Goal: Task Accomplishment & Management: Use online tool/utility

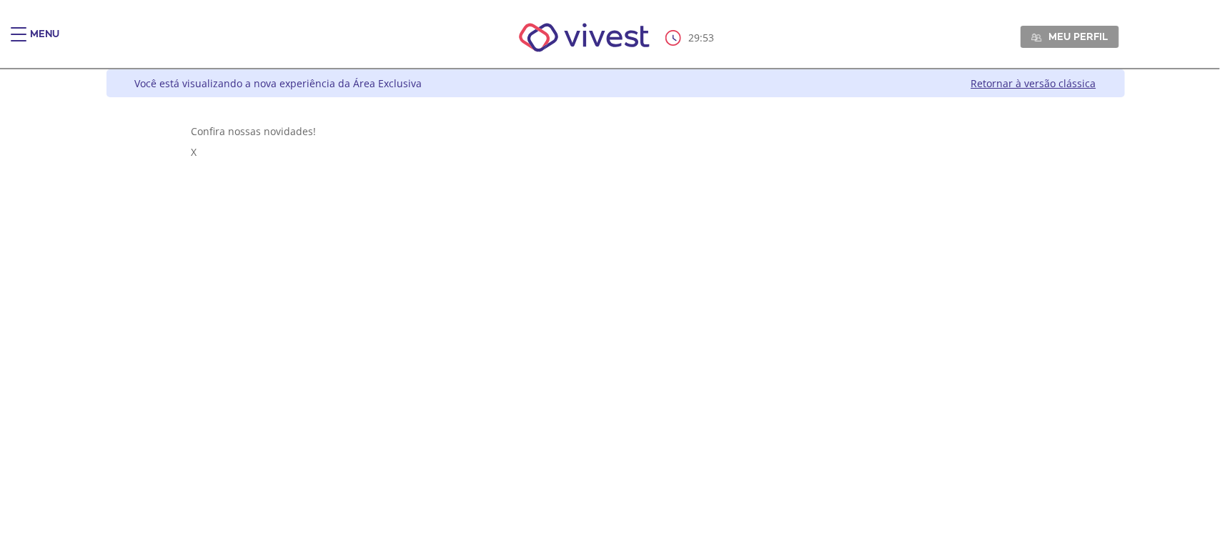
click at [19, 41] on div "Main header" at bounding box center [19, 41] width 16 height 29
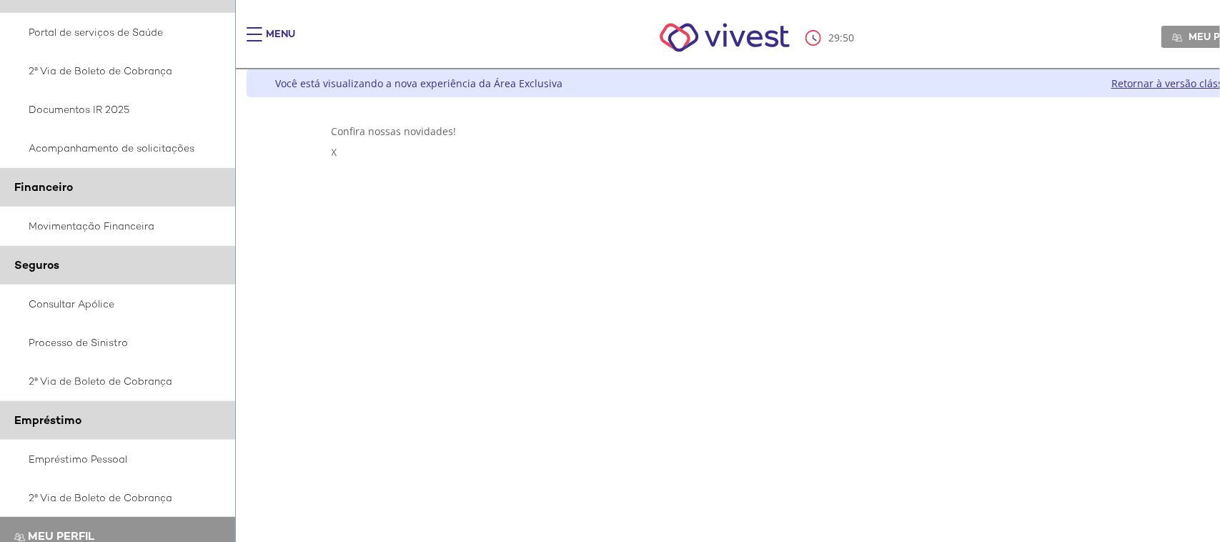
scroll to position [265, 0]
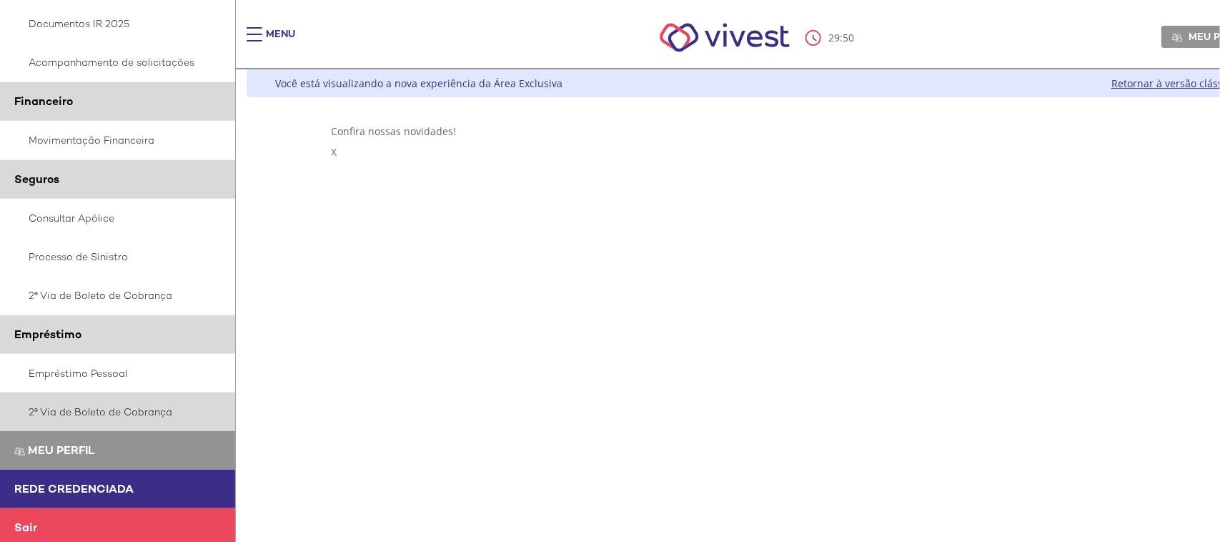
click at [118, 403] on link "2ª Via de Boleto de Cobrança" at bounding box center [118, 412] width 236 height 39
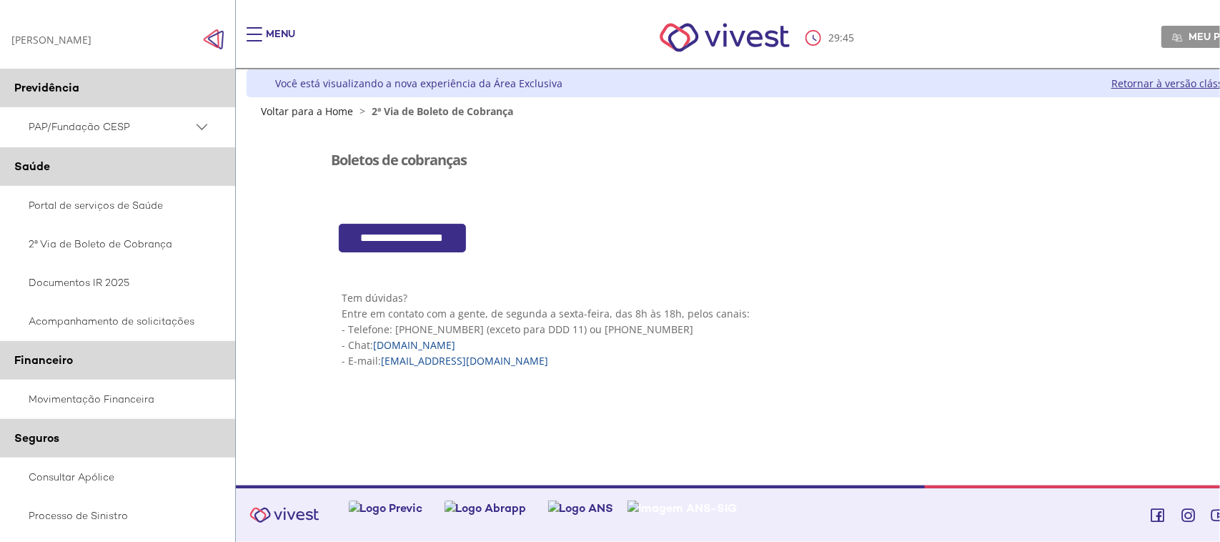
click at [385, 235] on input "**********" at bounding box center [402, 238] width 127 height 29
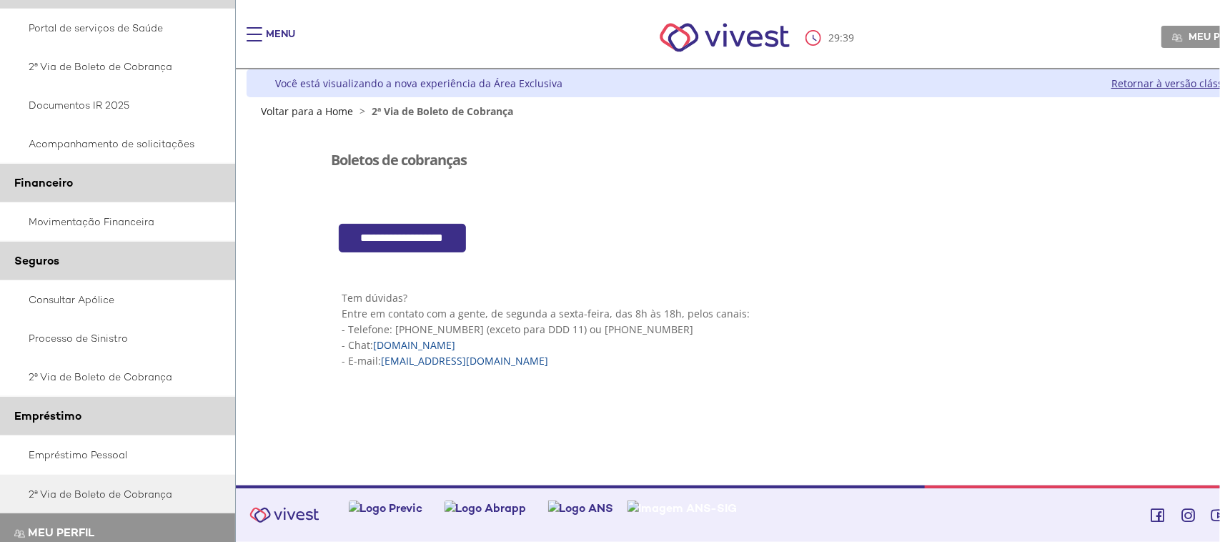
scroll to position [179, 0]
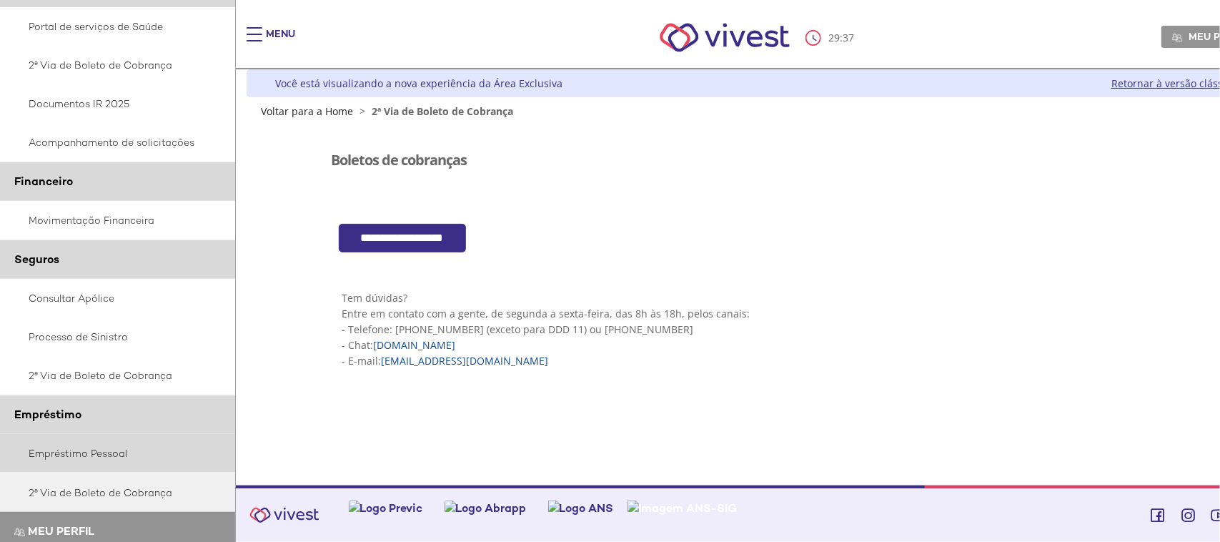
click at [104, 449] on link "Empréstimo Pessoal" at bounding box center [118, 453] width 236 height 39
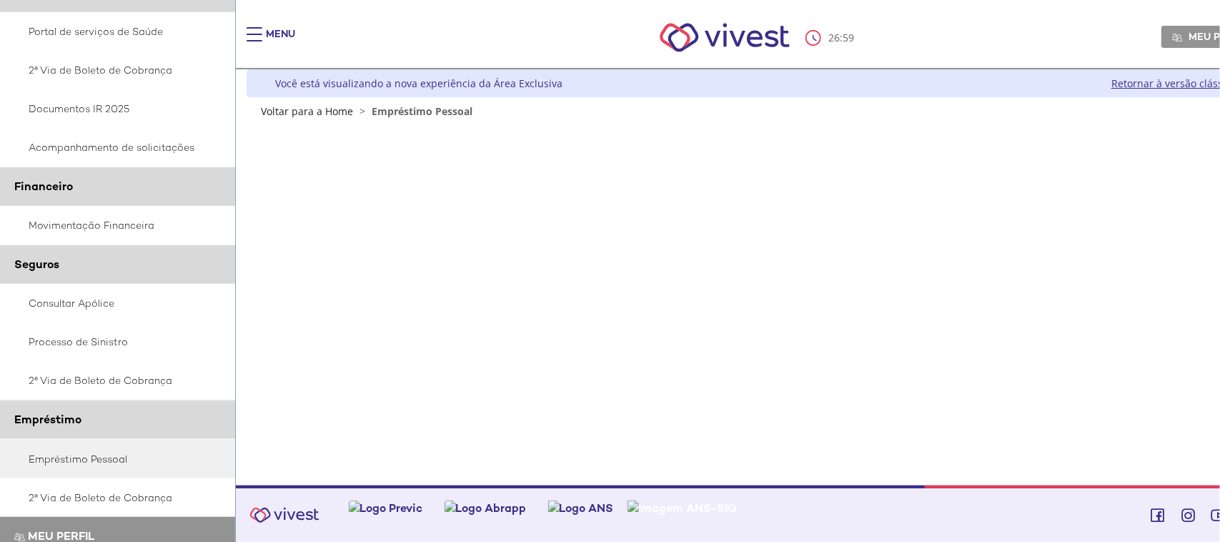
scroll to position [179, 0]
